Goal: Task Accomplishment & Management: Use online tool/utility

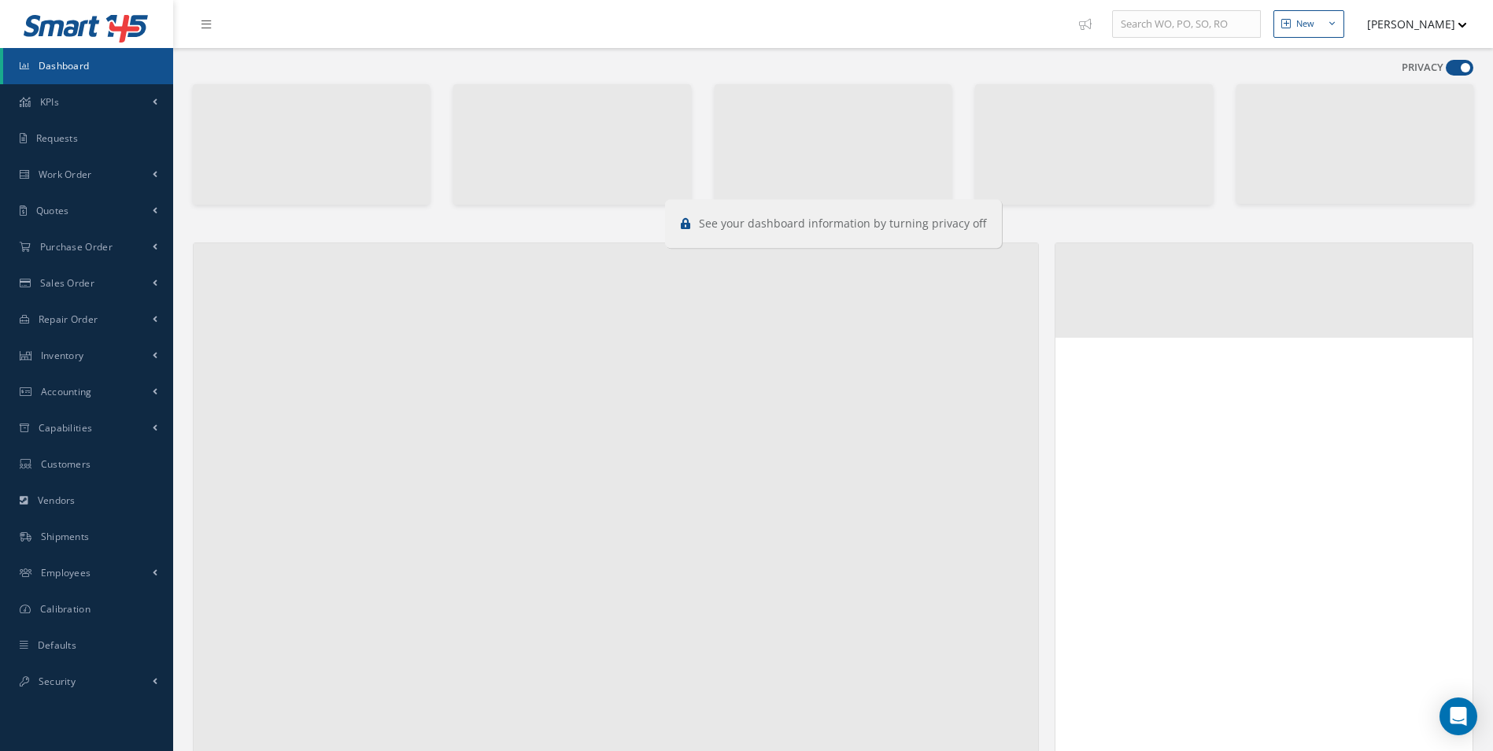
click at [1460, 63] on span at bounding box center [1460, 68] width 28 height 16
click at [1446, 71] on input "checkbox" at bounding box center [1446, 71] width 0 height 0
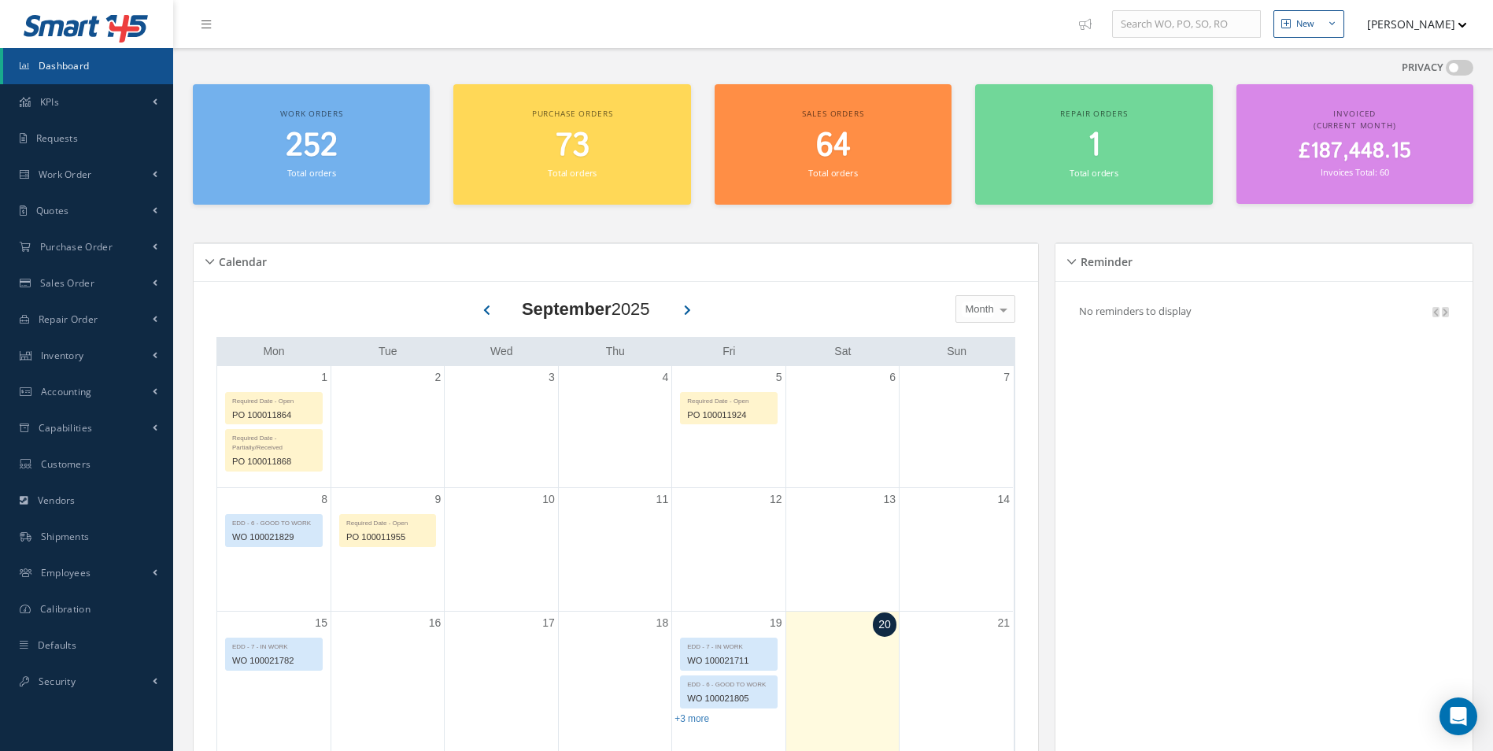
click at [1460, 63] on span at bounding box center [1460, 68] width 28 height 16
click at [1446, 71] on input "checkbox" at bounding box center [1446, 71] width 0 height 0
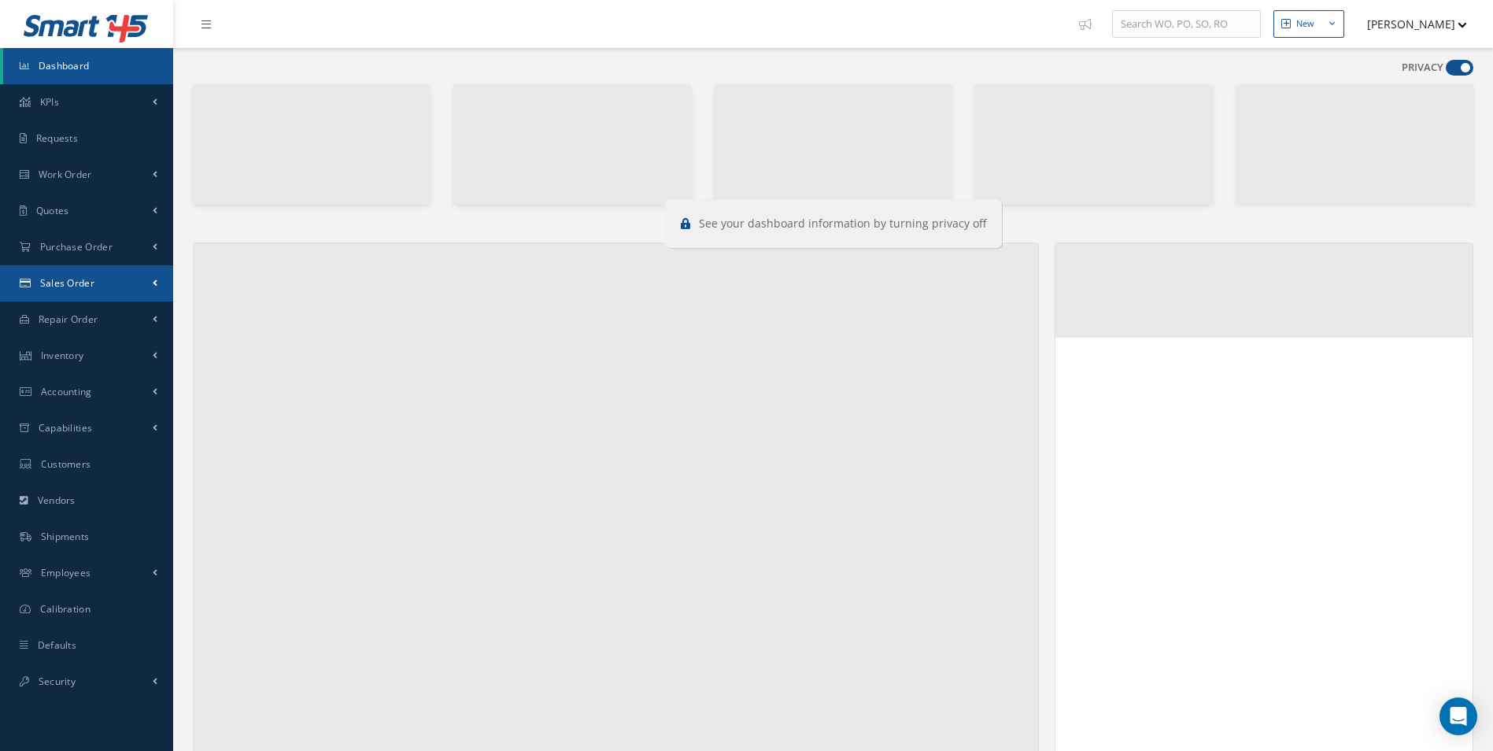
click at [87, 286] on span "Sales Order" at bounding box center [67, 282] width 54 height 13
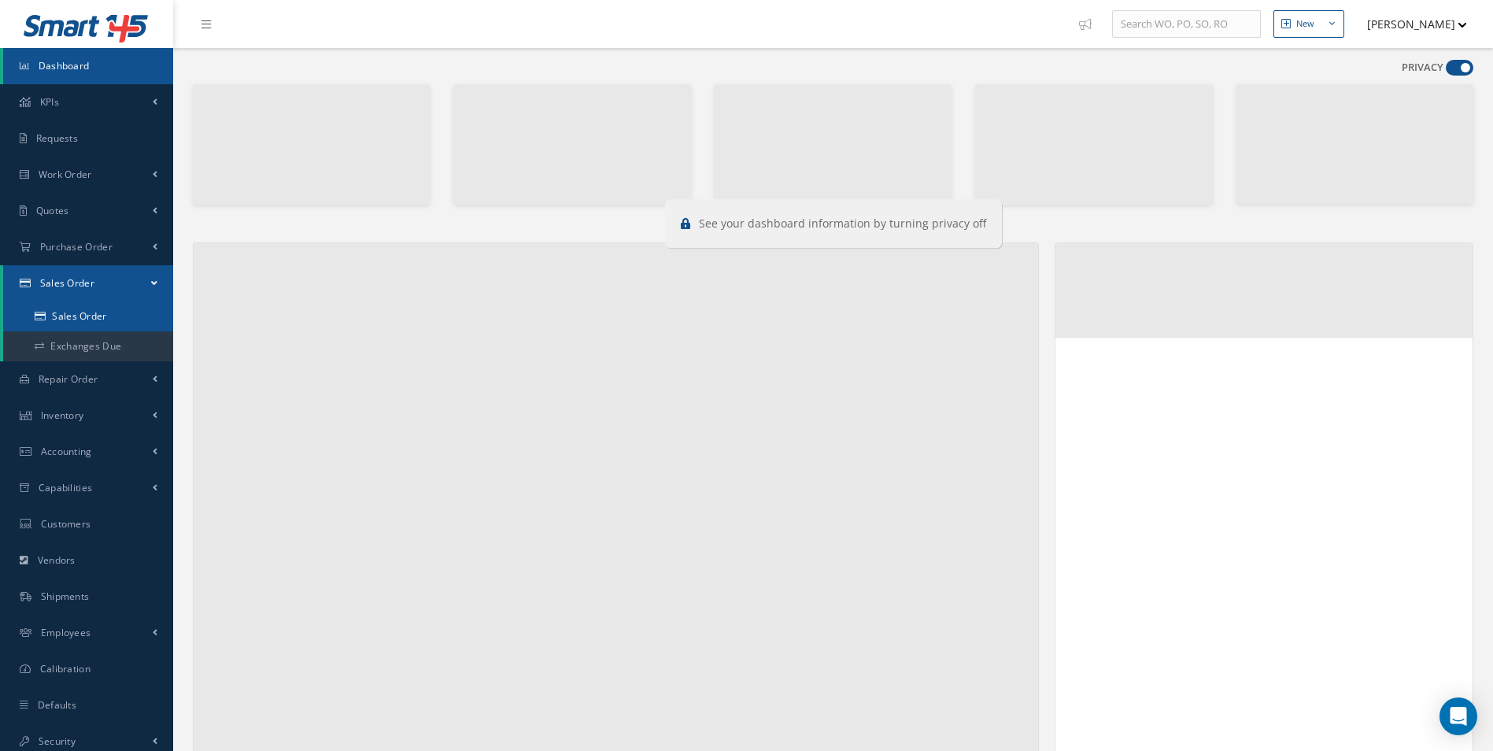
click at [117, 309] on link "Sales Order" at bounding box center [88, 316] width 170 height 30
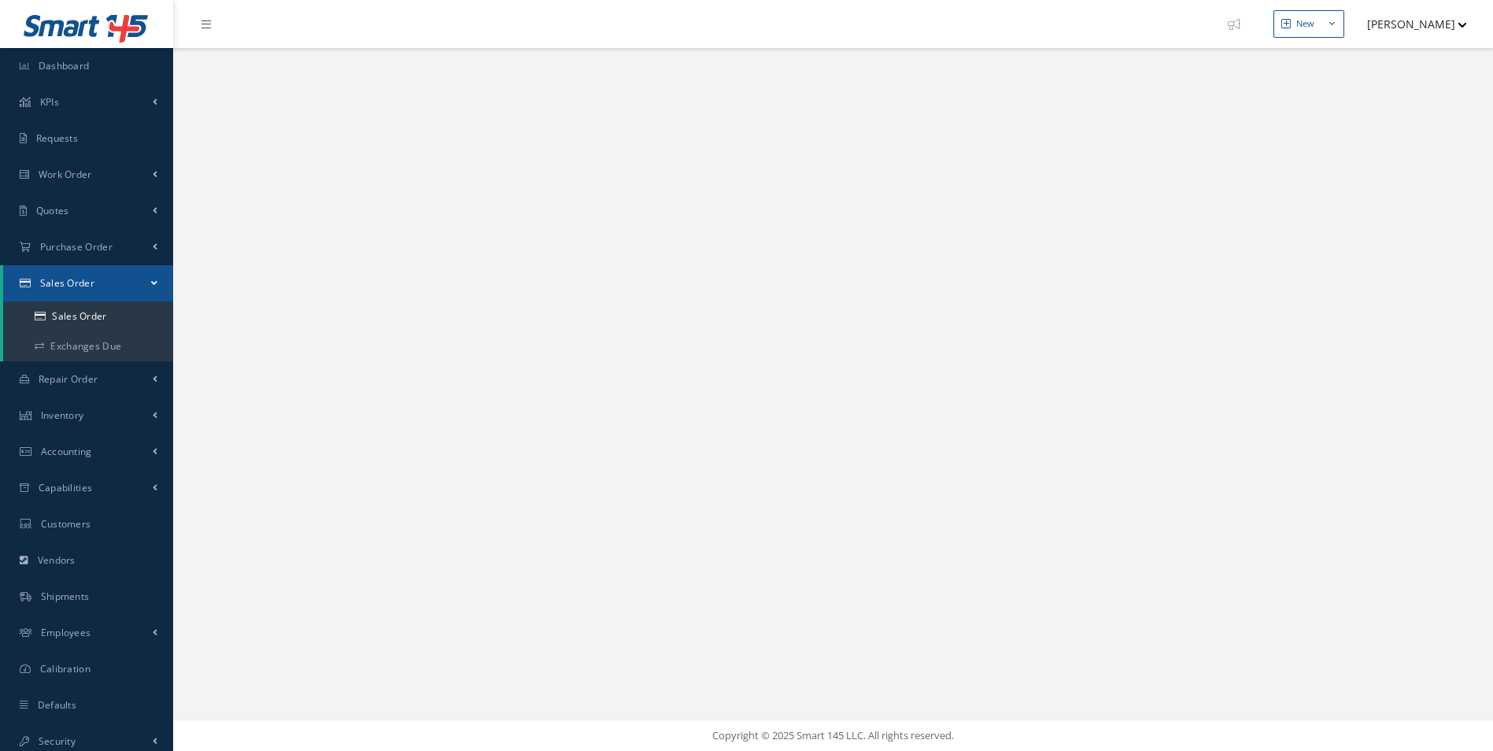
select select "25"
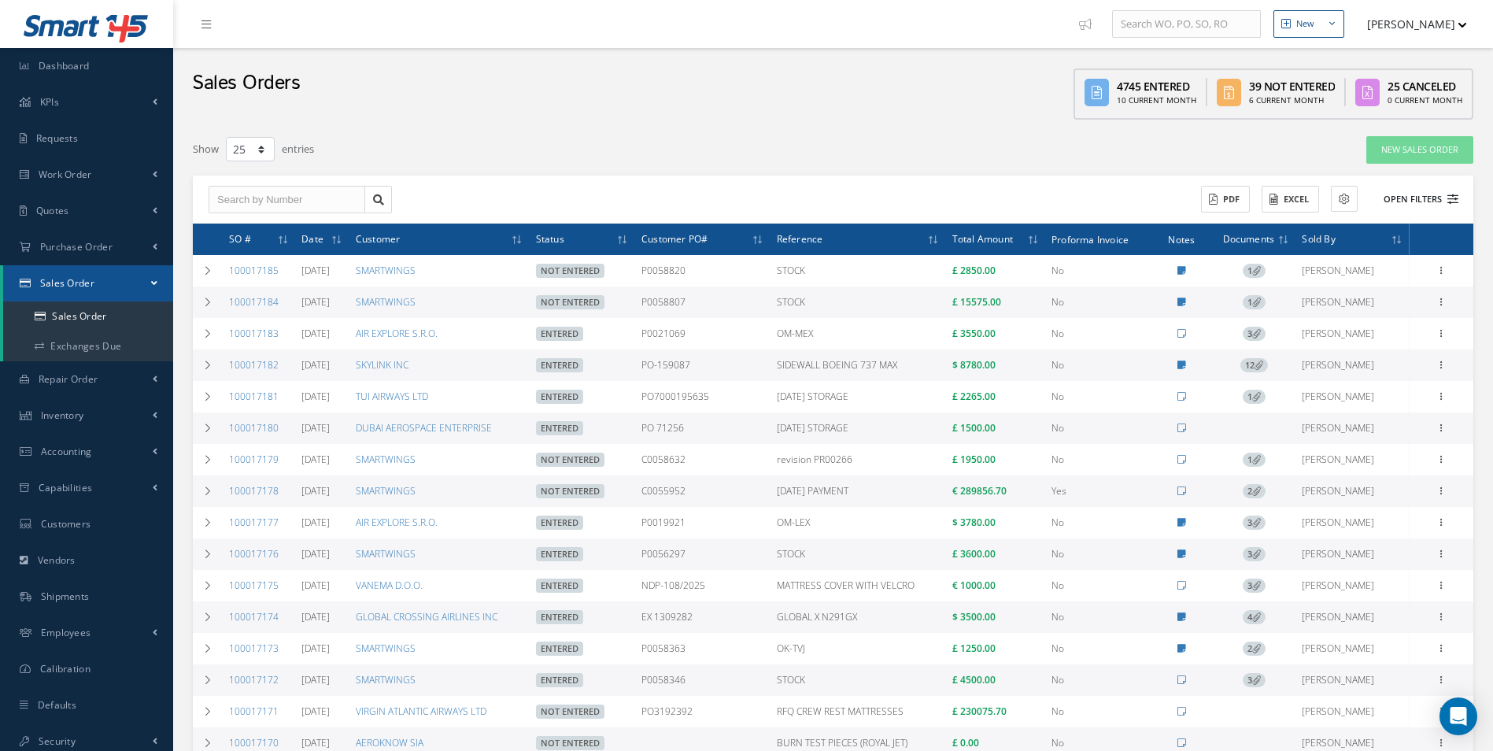
click at [1446, 198] on button "Open Filters" at bounding box center [1413, 200] width 89 height 26
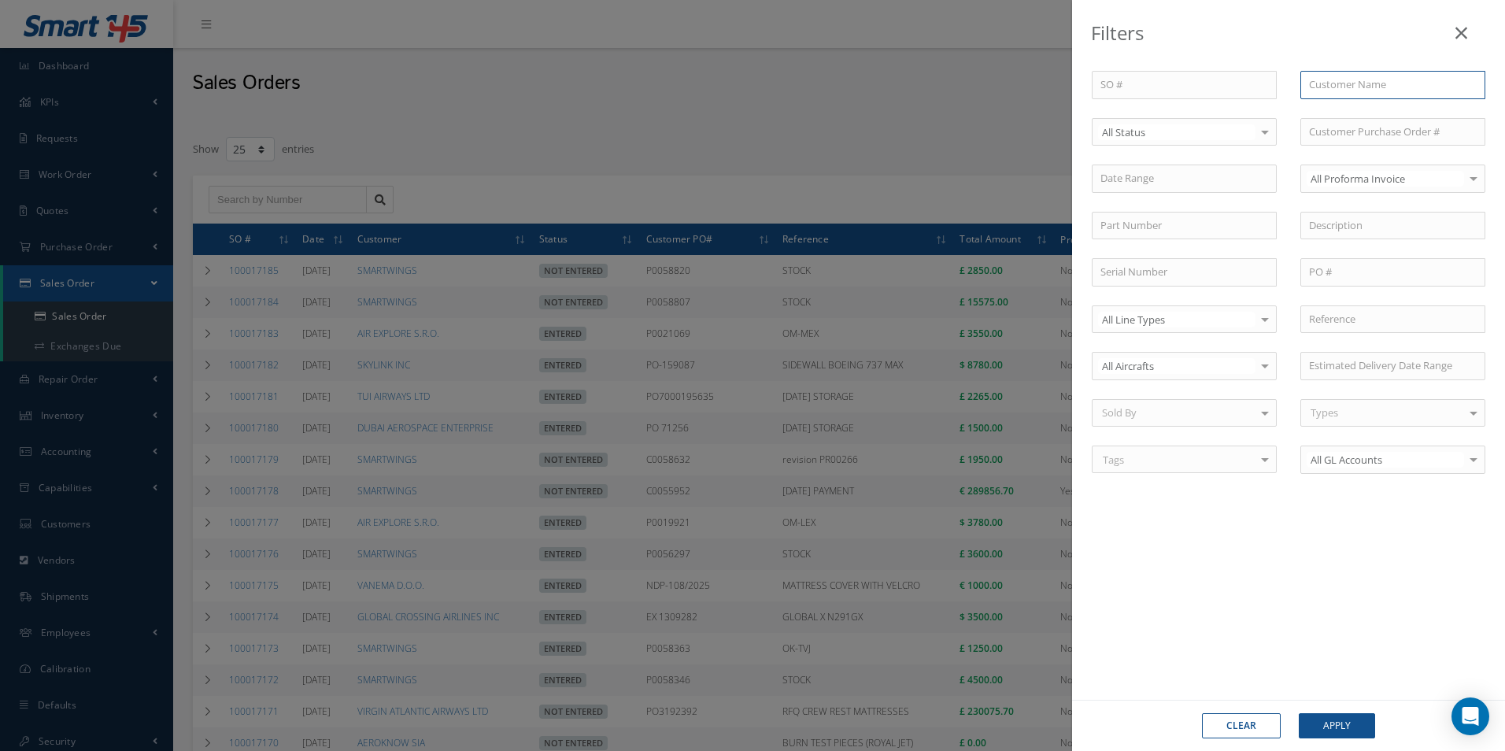
click at [1328, 91] on input "text" at bounding box center [1392, 85] width 185 height 28
click at [779, 86] on div "Filters SO # Customer Name Select All Status All Status Entered Not Entered Can…" at bounding box center [752, 375] width 1505 height 751
